Goal: Navigation & Orientation: Find specific page/section

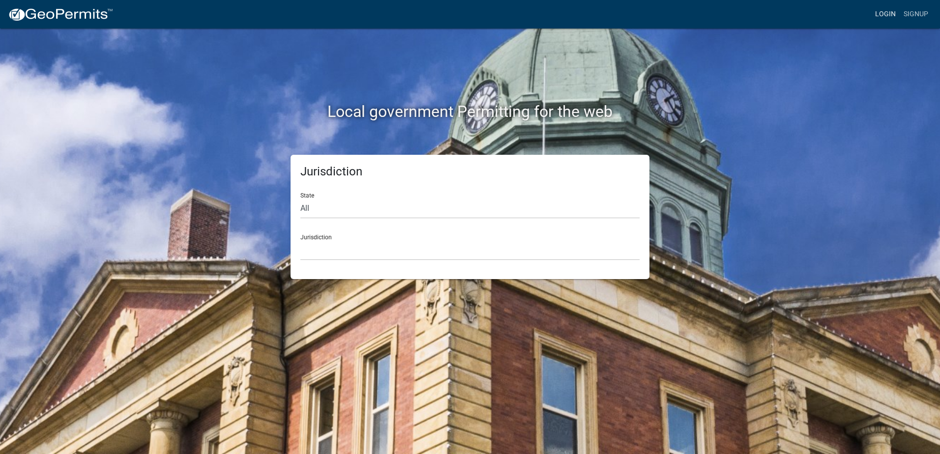
click at [890, 10] on link "Login" at bounding box center [886, 14] width 29 height 19
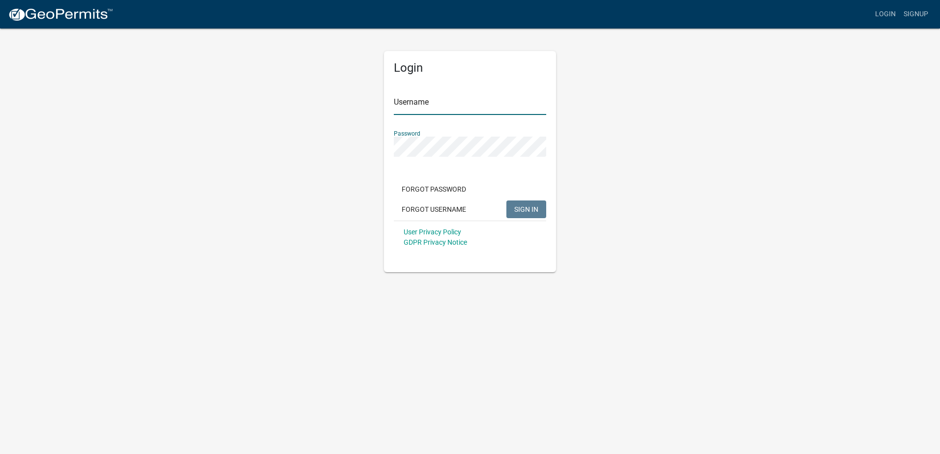
click at [426, 106] on input "Username" at bounding box center [470, 105] width 152 height 20
paste input "PERMITSIN@UNIVERSALSOLARDIRECT.COM"
type input "PERMITSIN@UNIVERSALSOLARDIRECT.COM"
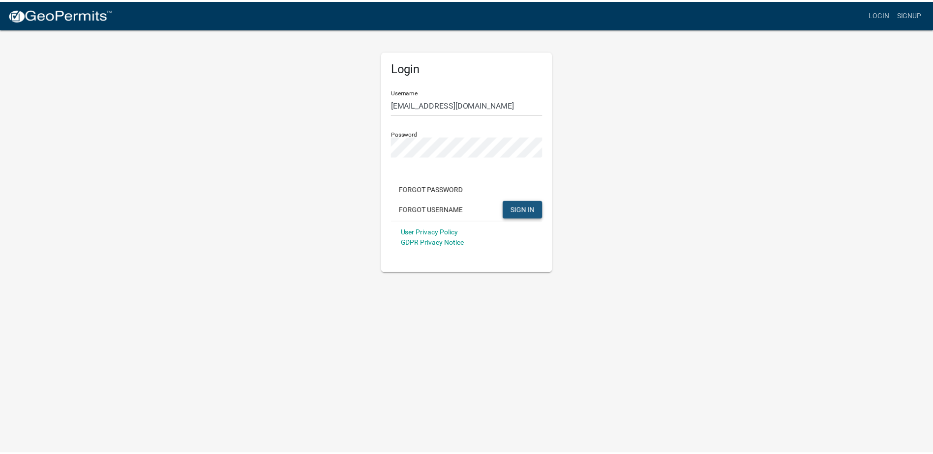
scroll to position [0, 0]
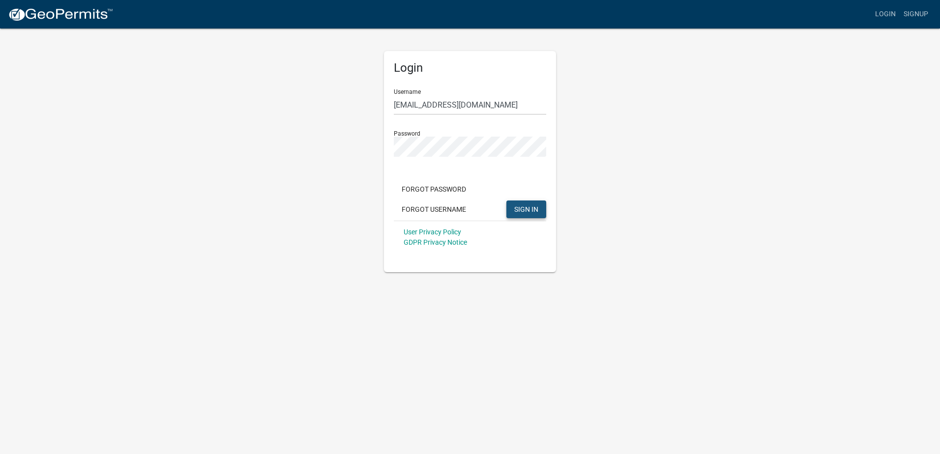
click at [521, 208] on span "SIGN IN" at bounding box center [526, 209] width 24 height 8
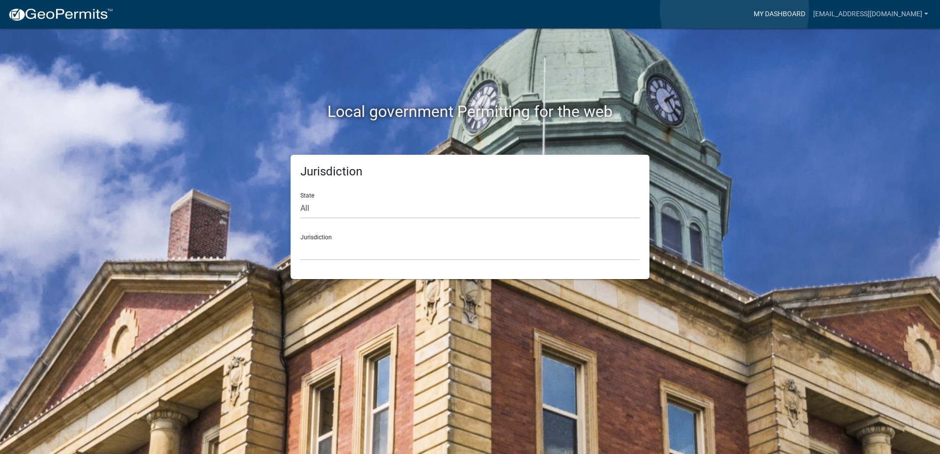
click at [750, 10] on link "My Dashboard" at bounding box center [780, 14] width 60 height 19
